Goal: Task Accomplishment & Management: Complete application form

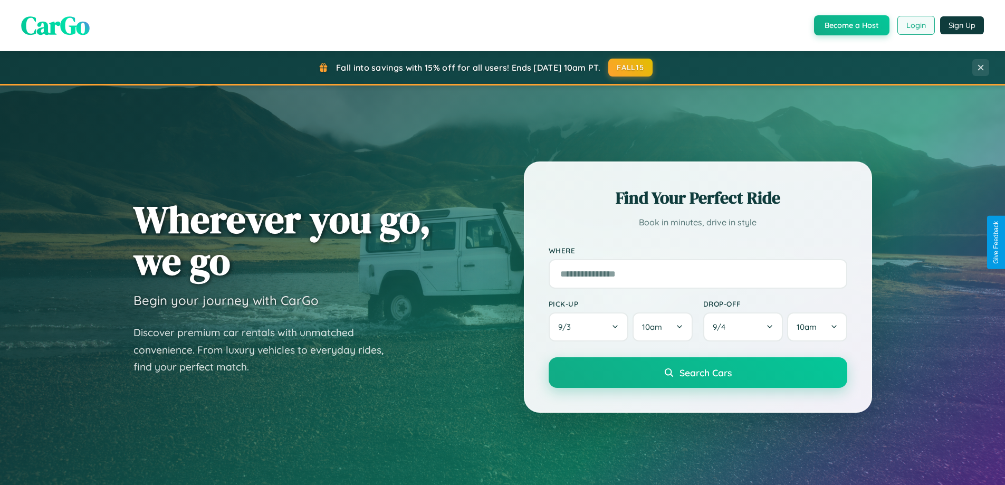
click at [915, 25] on button "Login" at bounding box center [915, 25] width 37 height 19
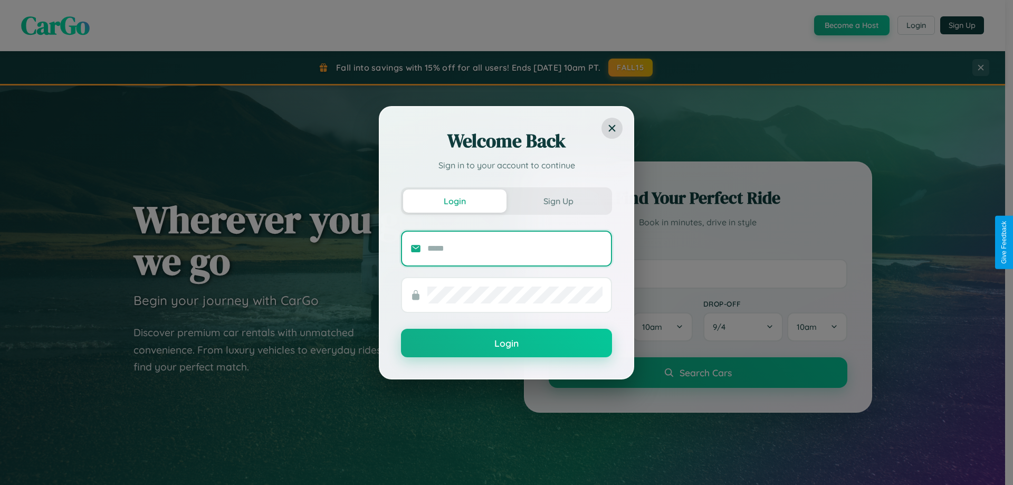
click at [515, 248] on input "text" at bounding box center [514, 248] width 175 height 17
type input "**********"
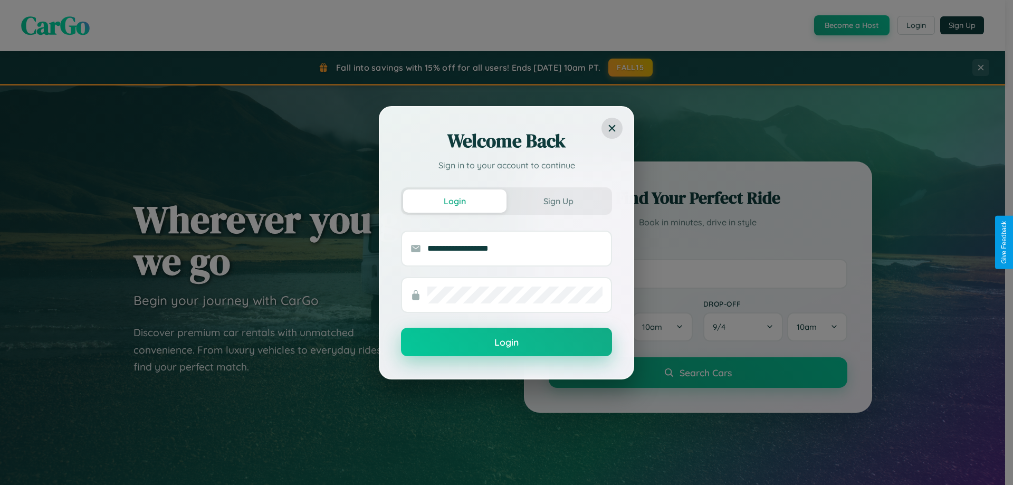
click at [506, 342] on button "Login" at bounding box center [506, 342] width 211 height 28
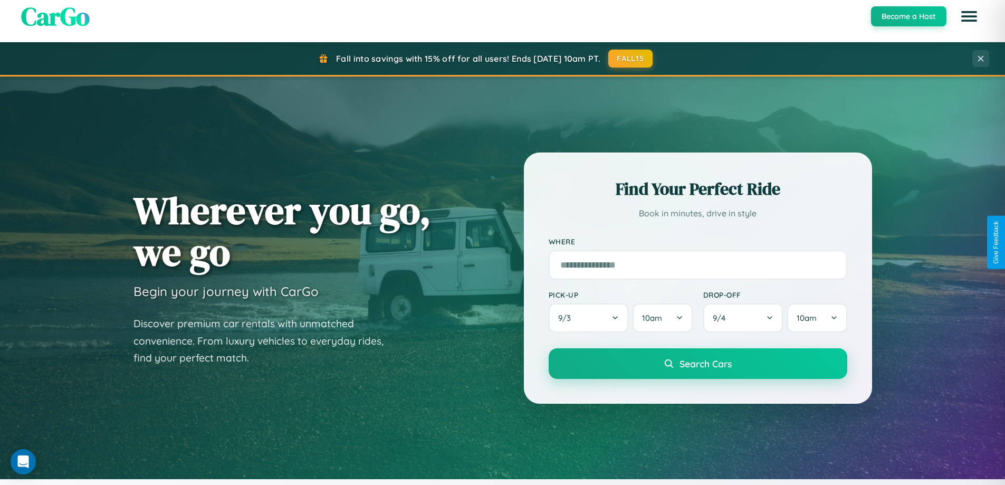
scroll to position [2030, 0]
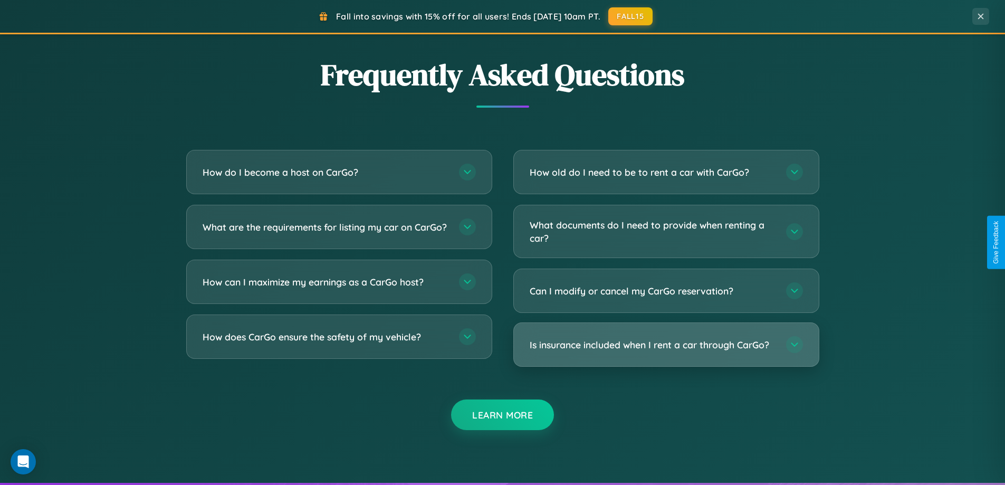
click at [666, 344] on h3 "Is insurance included when I rent a car through CarGo?" at bounding box center [653, 344] width 246 height 13
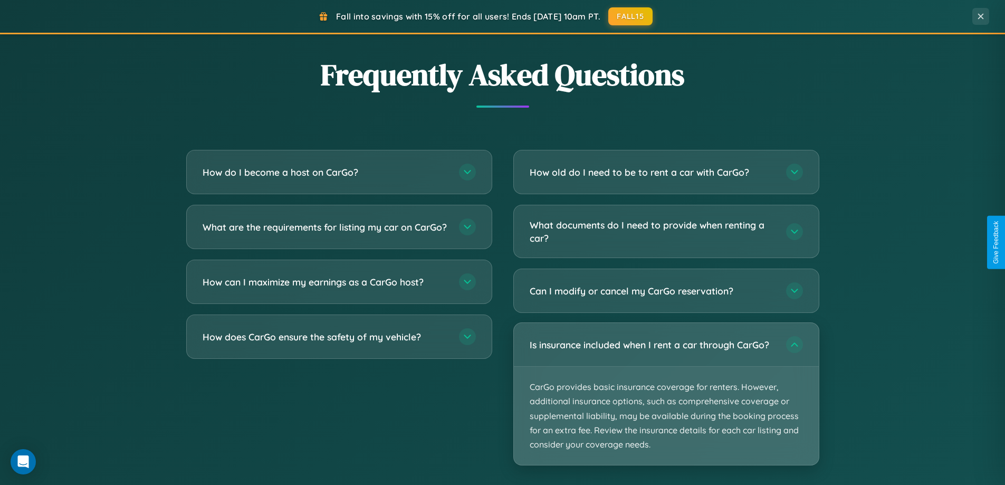
click at [666, 394] on p "CarGo provides basic insurance coverage for renters. However, additional insura…" at bounding box center [666, 416] width 305 height 98
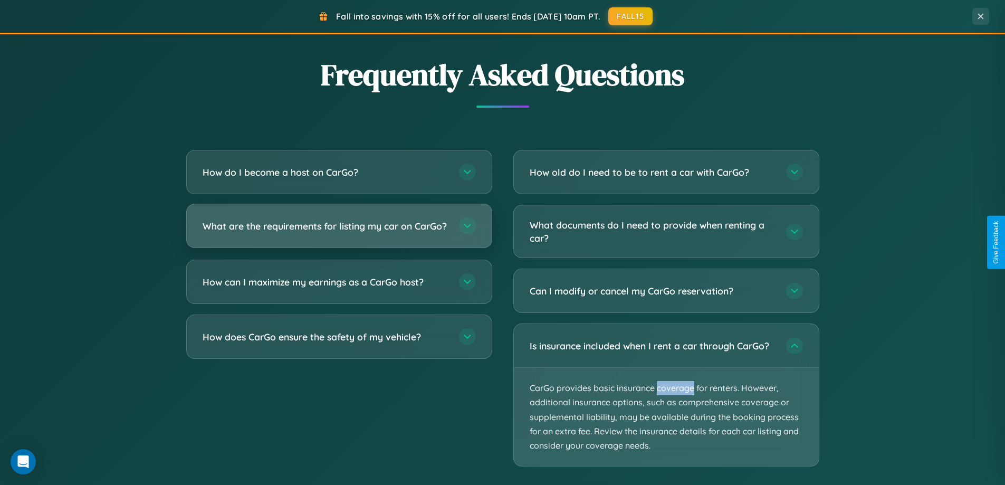
click at [339, 231] on h3 "What are the requirements for listing my car on CarGo?" at bounding box center [326, 225] width 246 height 13
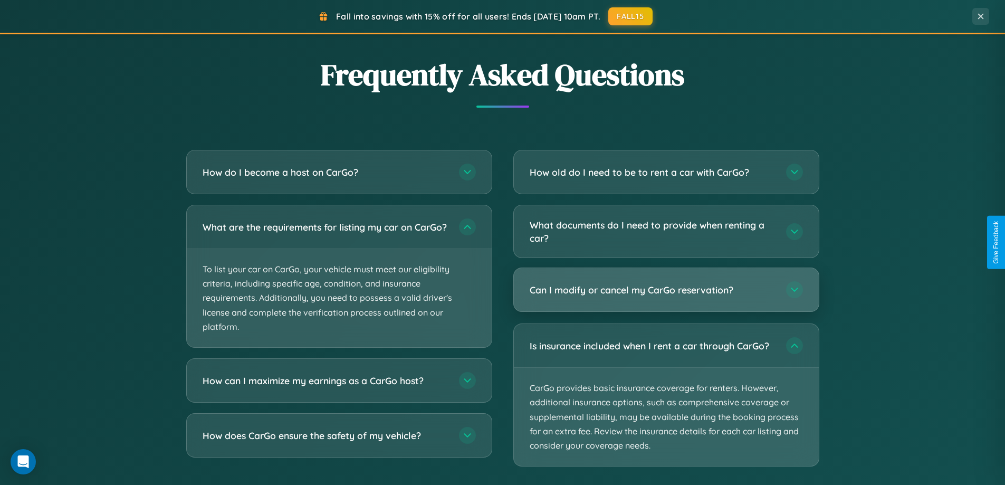
click at [666, 290] on h3 "Can I modify or cancel my CarGo reservation?" at bounding box center [653, 289] width 246 height 13
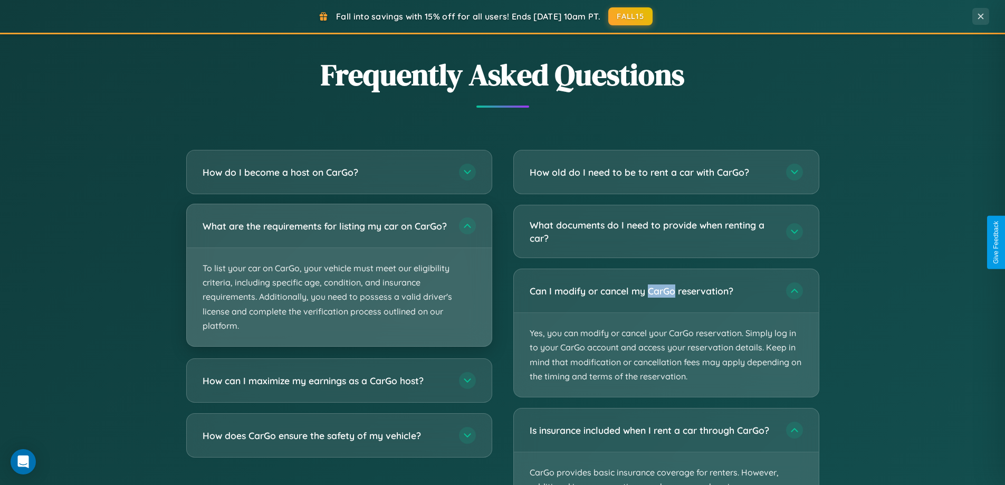
click at [339, 281] on p "To list your car on CarGo, your vehicle must meet our eligibility criteria, inc…" at bounding box center [339, 297] width 305 height 98
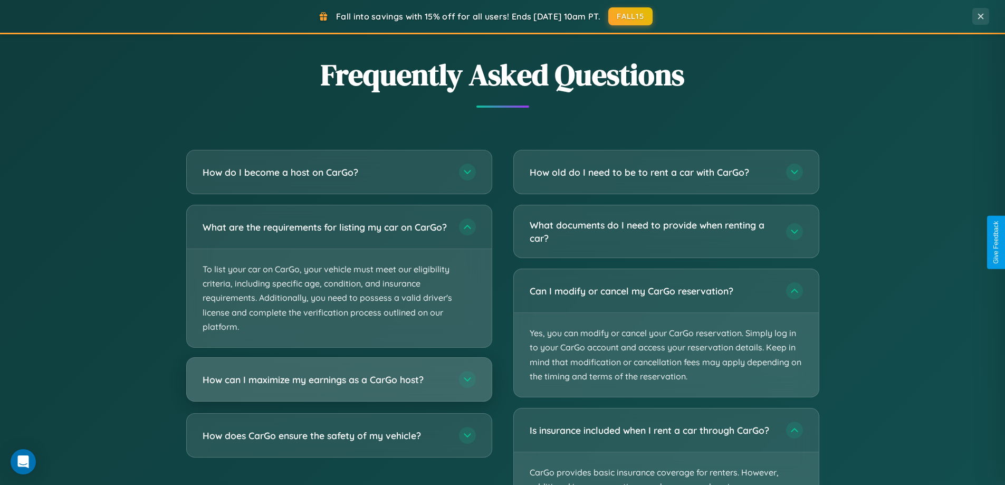
click at [339, 386] on h3 "How can I maximize my earnings as a CarGo host?" at bounding box center [326, 379] width 246 height 13
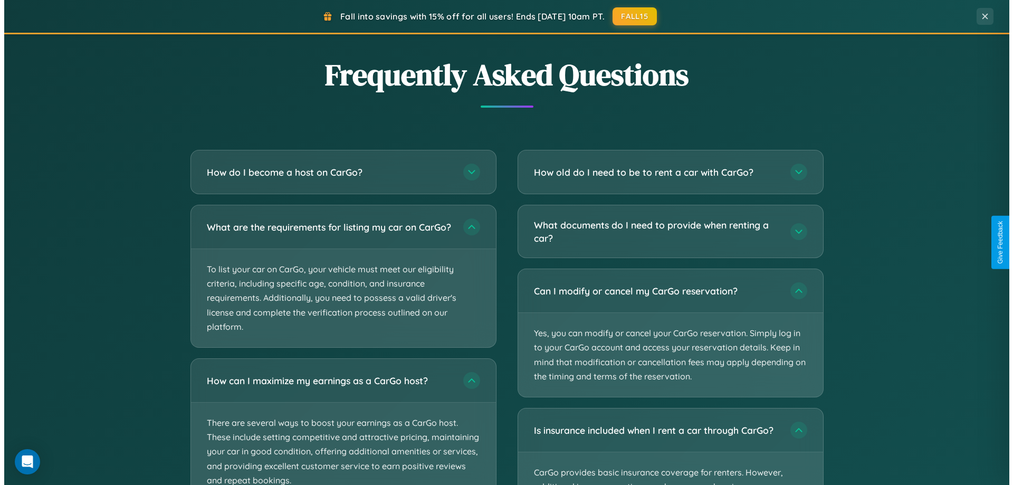
scroll to position [0, 0]
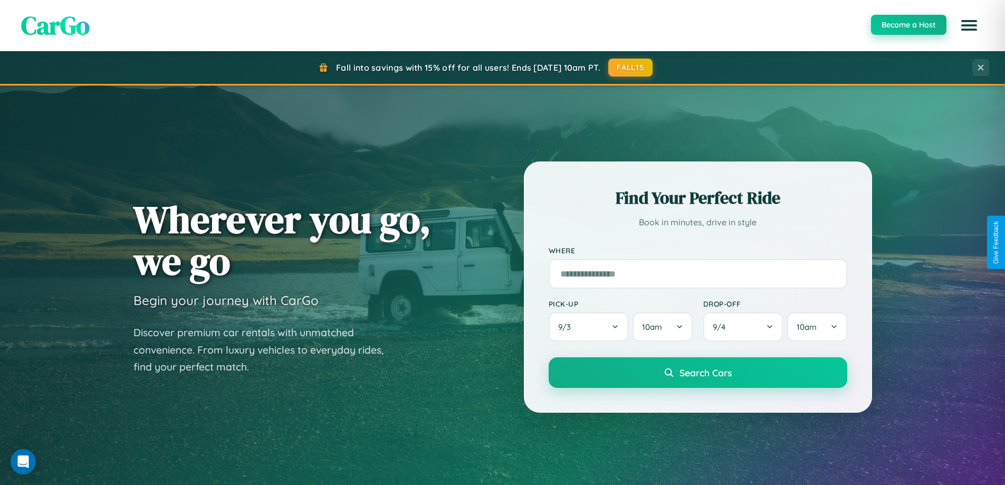
click at [908, 25] on button "Become a Host" at bounding box center [908, 25] width 75 height 20
